Goal: Task Accomplishment & Management: Manage account settings

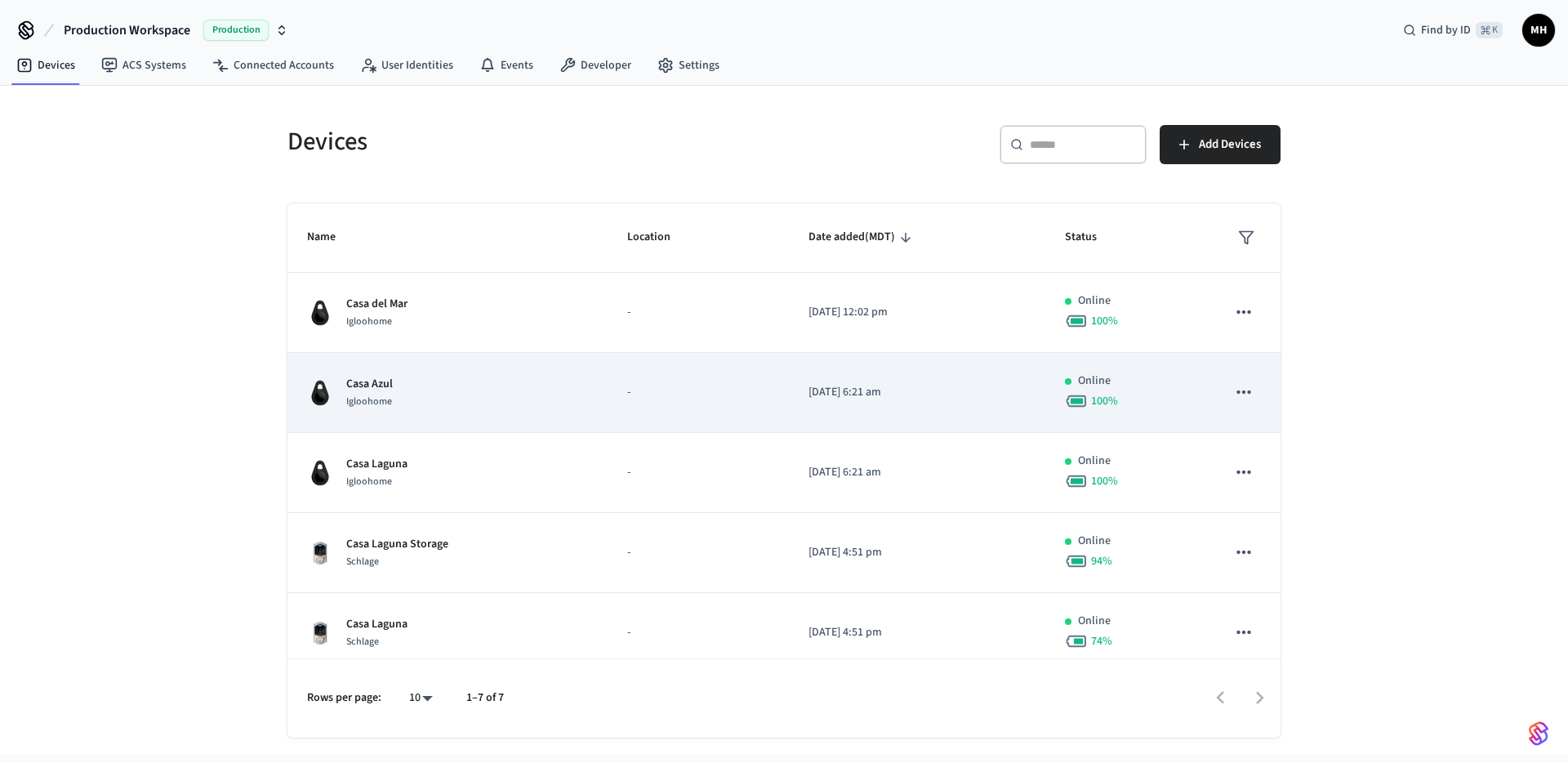
click at [429, 396] on div "Casa Azul Igloohome" at bounding box center [448, 393] width 281 height 35
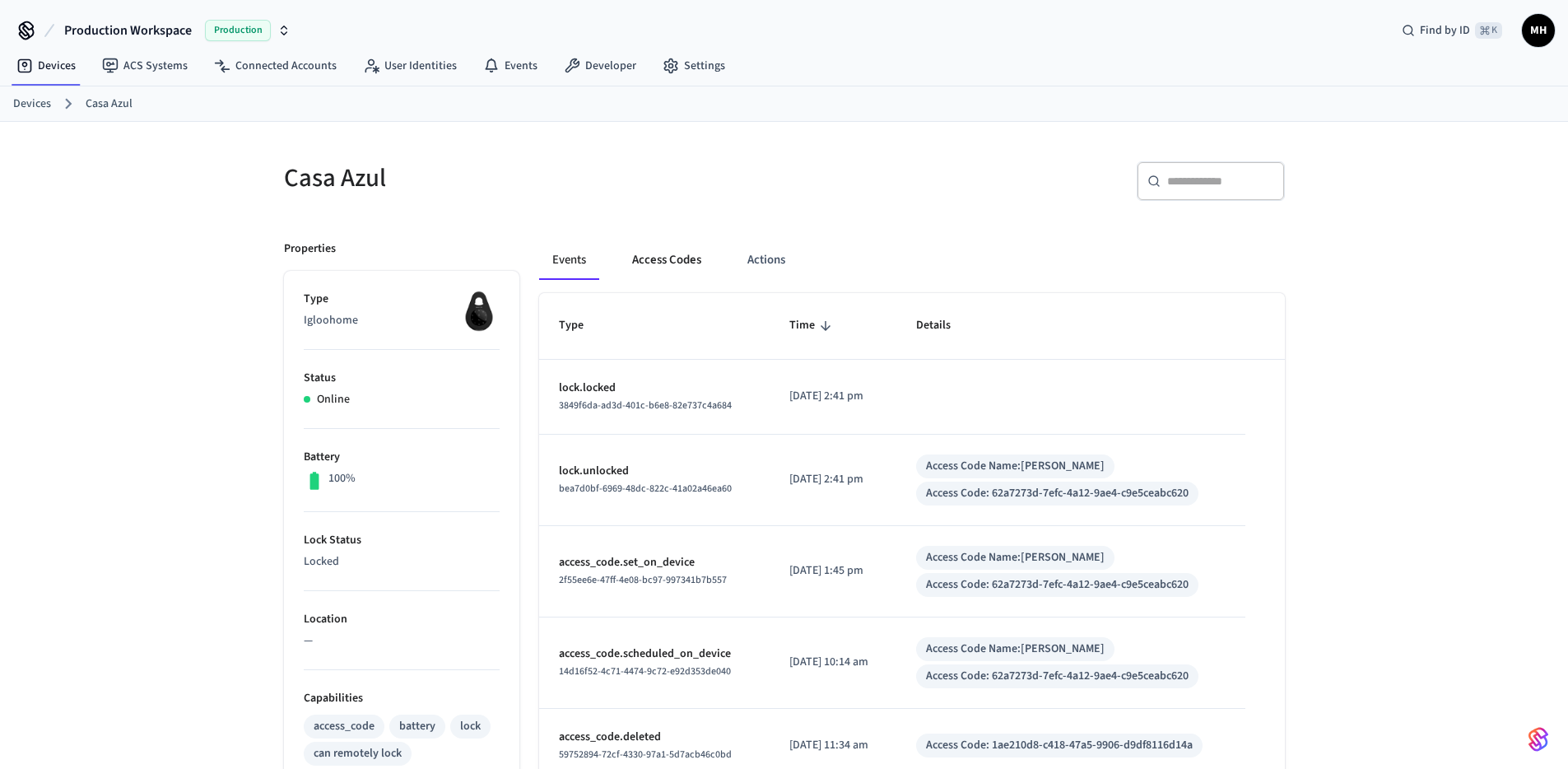
click at [682, 261] on button "Access Codes" at bounding box center [667, 260] width 96 height 39
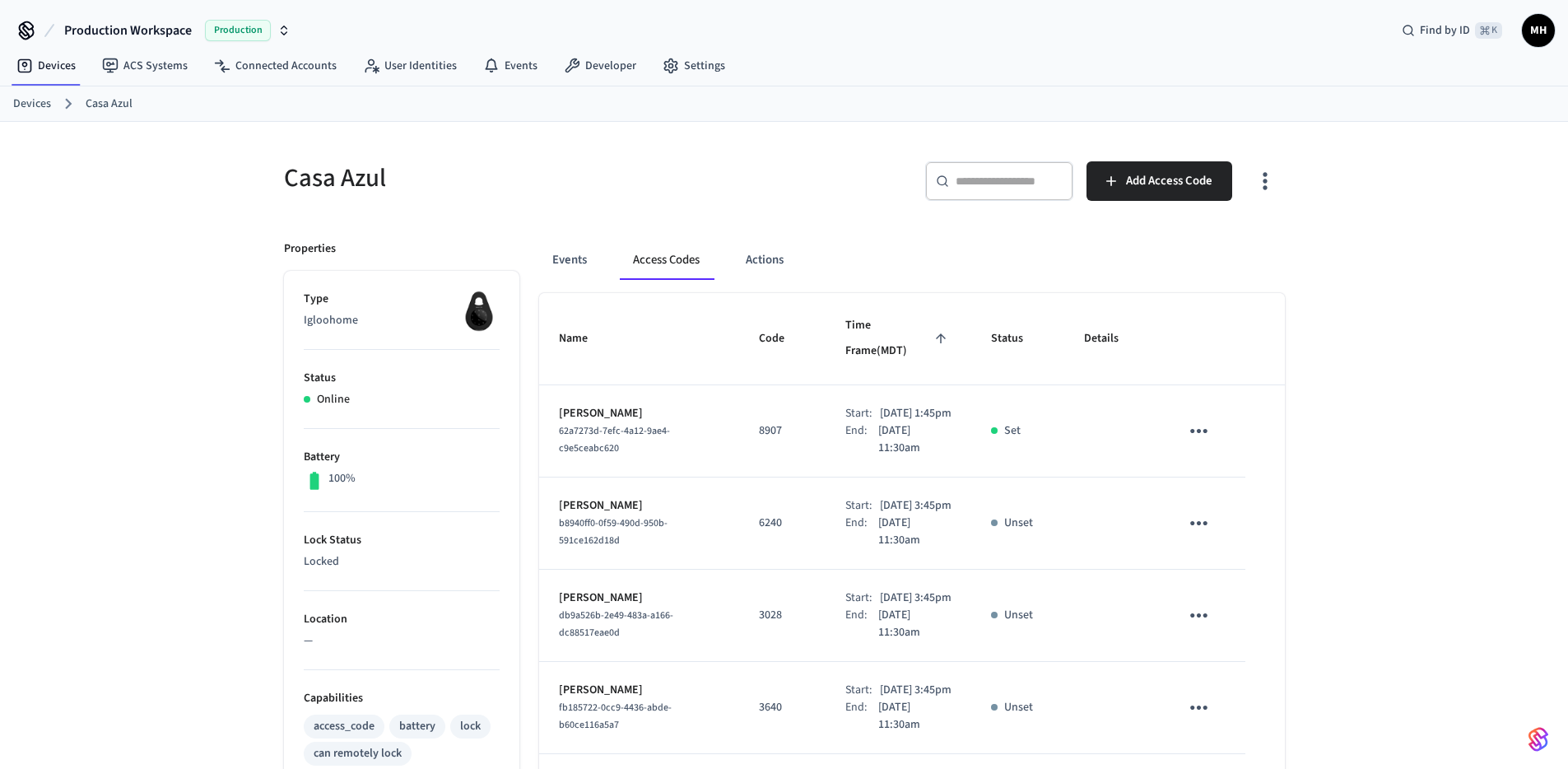
click at [28, 109] on link "Devices" at bounding box center [32, 104] width 37 height 17
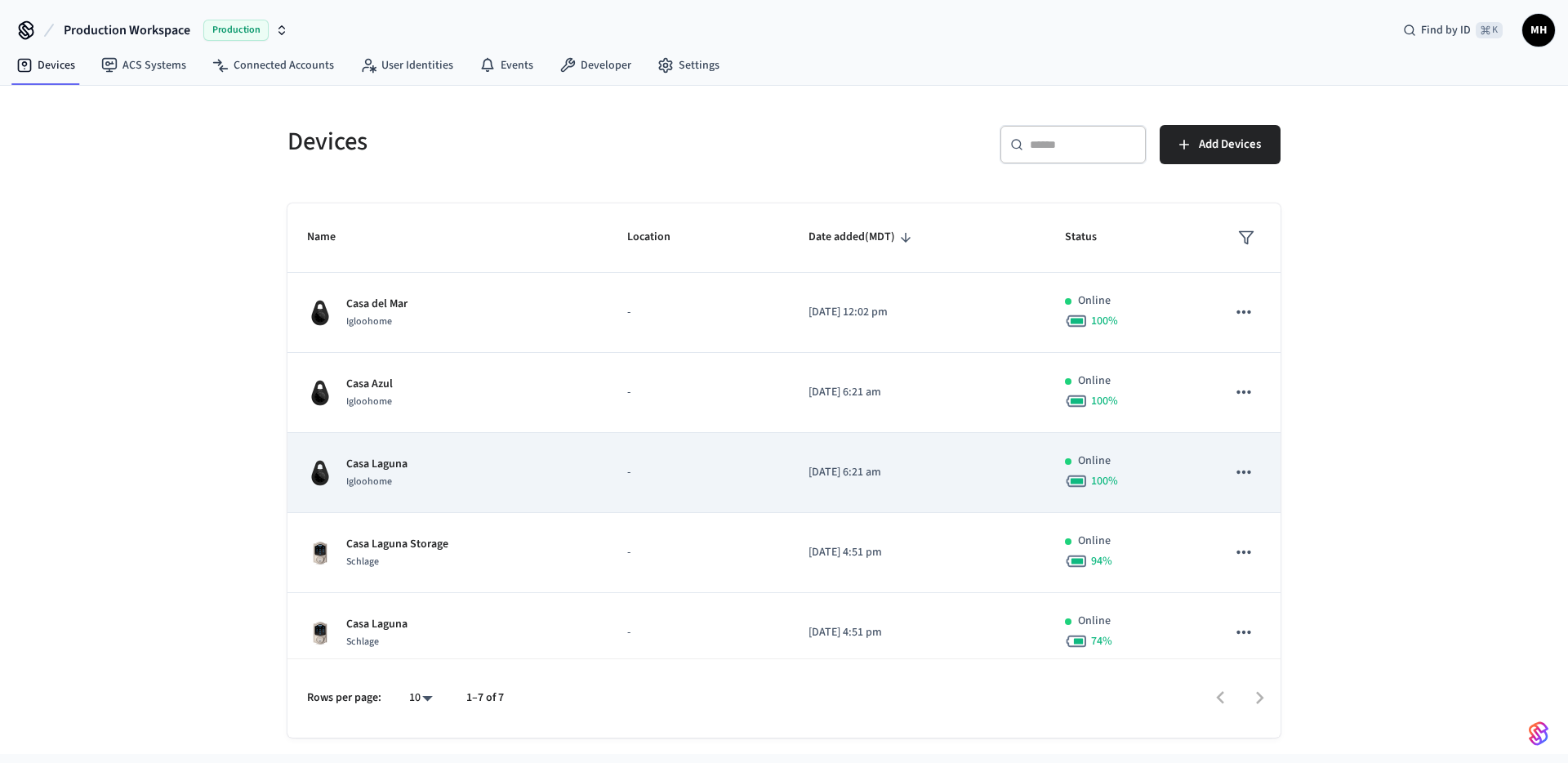
click at [405, 473] on div "Igloohome" at bounding box center [377, 481] width 61 height 17
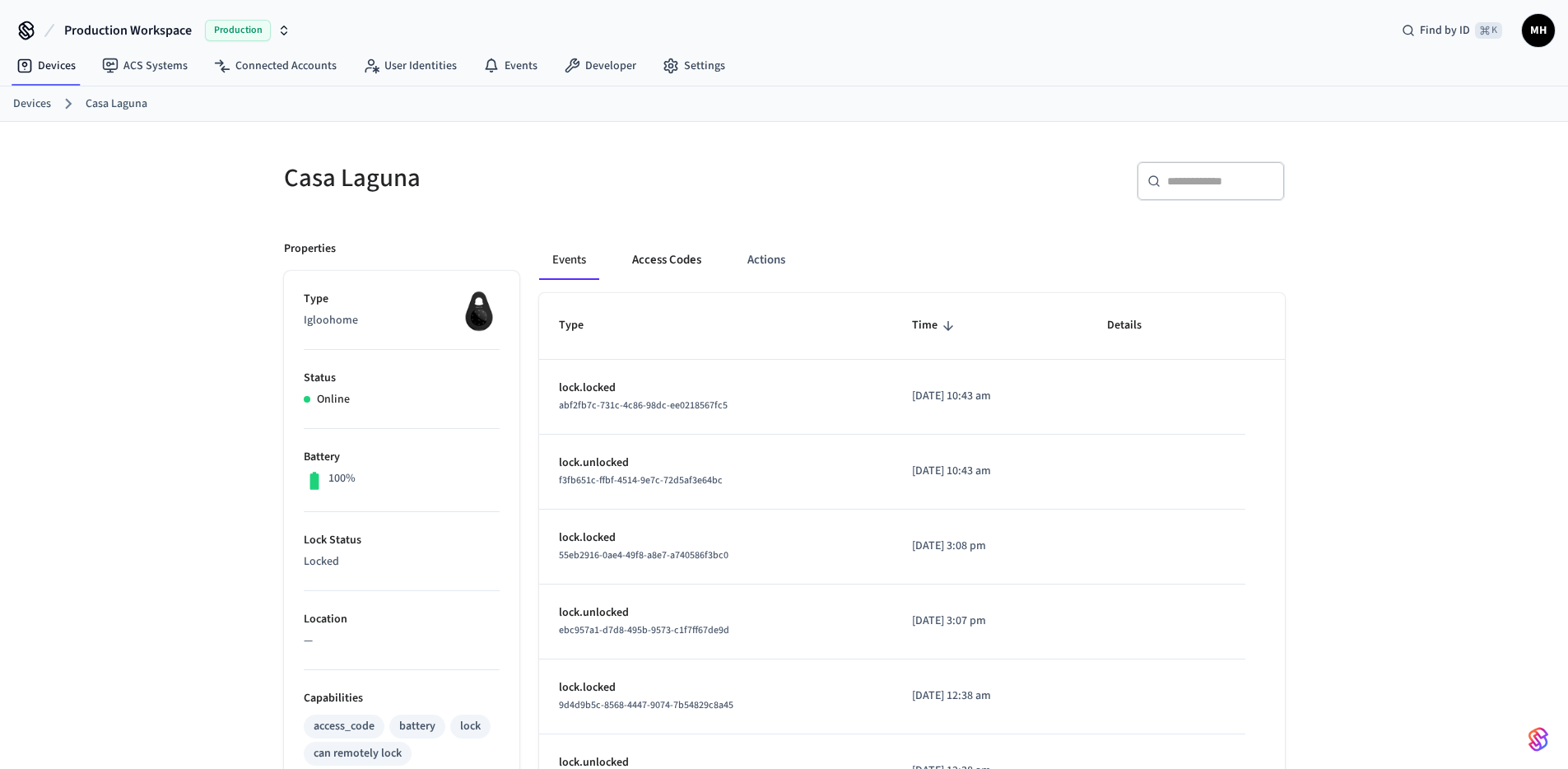
click at [663, 262] on button "Access Codes" at bounding box center [667, 260] width 96 height 39
